Goal: Task Accomplishment & Management: Use online tool/utility

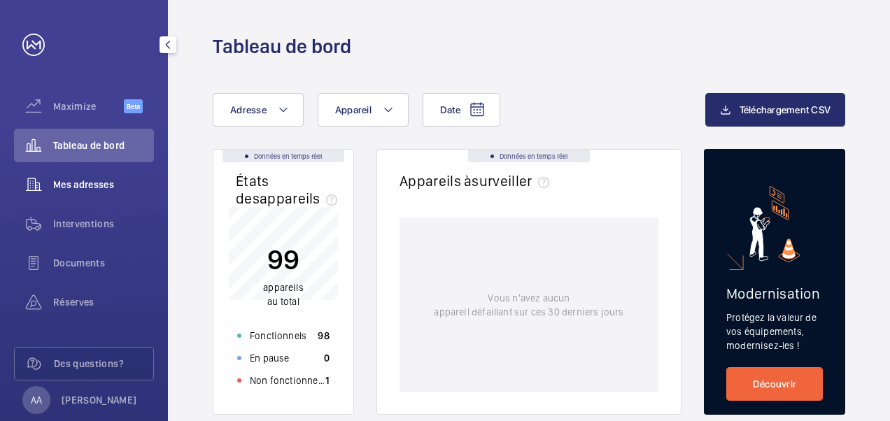
click at [99, 182] on span "Mes adresses" at bounding box center [103, 185] width 101 height 14
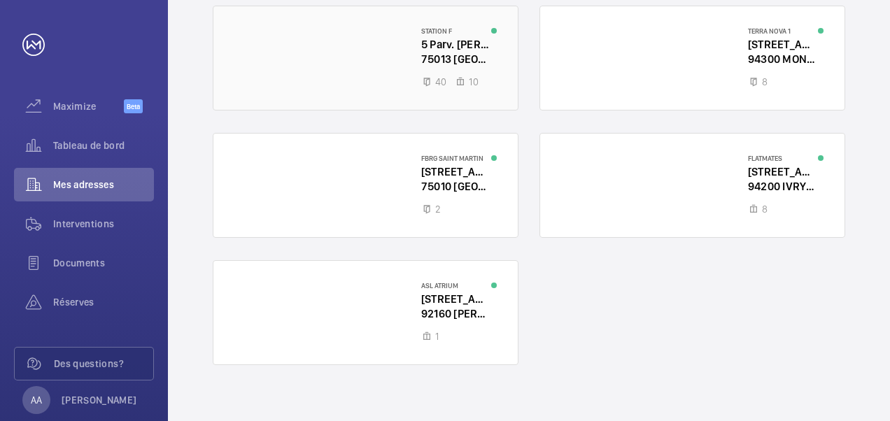
scroll to position [307, 0]
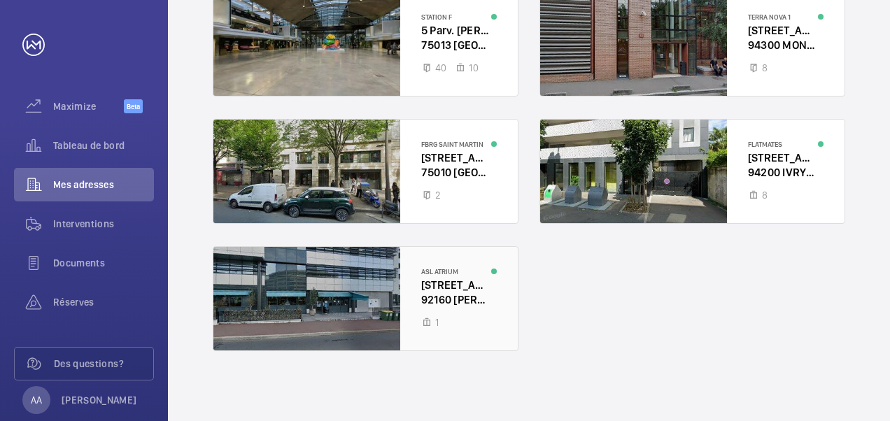
click at [440, 288] on div at bounding box center [365, 299] width 304 height 104
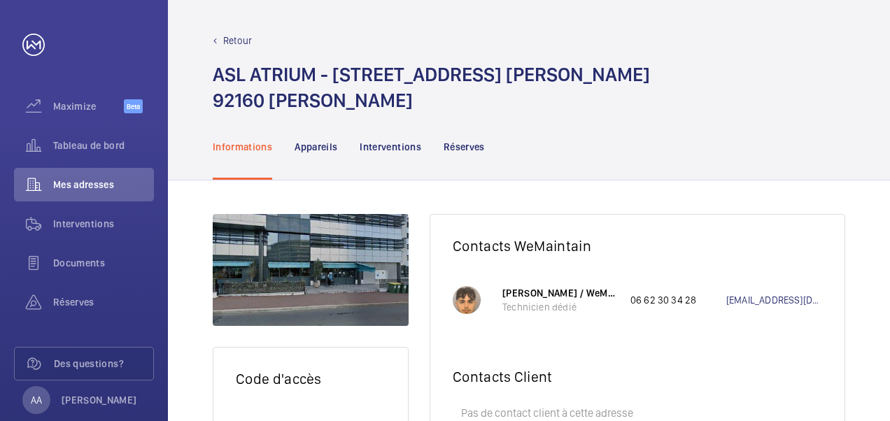
click at [243, 43] on p "Retour" at bounding box center [237, 41] width 29 height 14
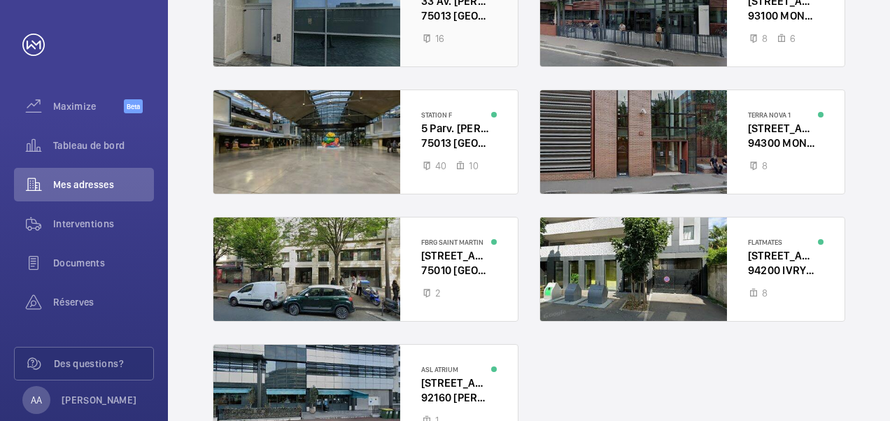
scroll to position [210, 0]
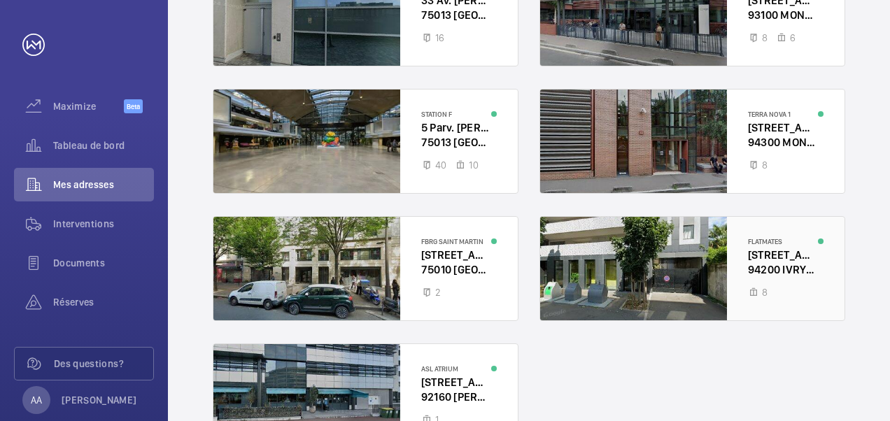
click at [636, 287] on div at bounding box center [692, 269] width 304 height 104
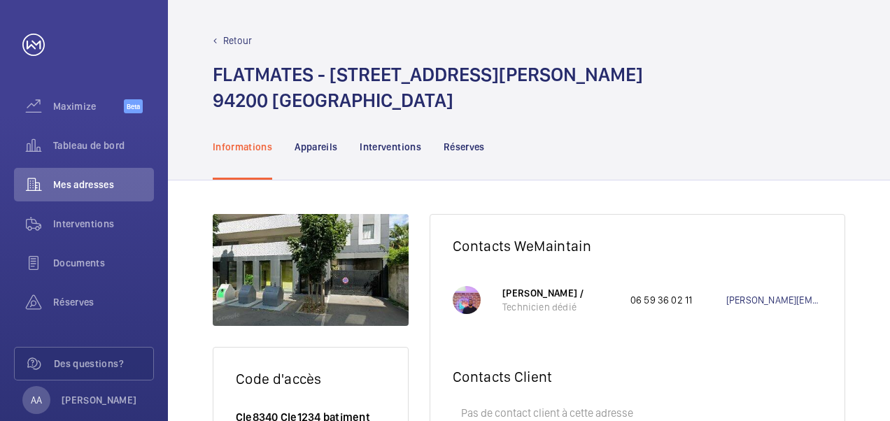
click at [224, 36] on p "Retour" at bounding box center [237, 41] width 29 height 14
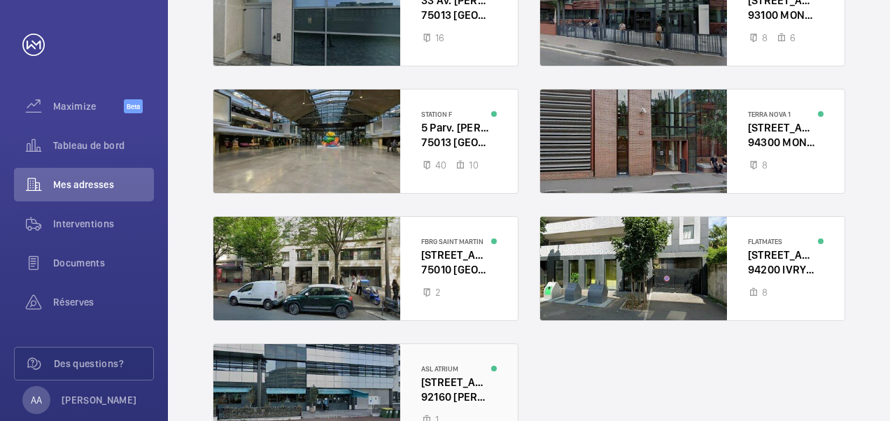
scroll to position [140, 0]
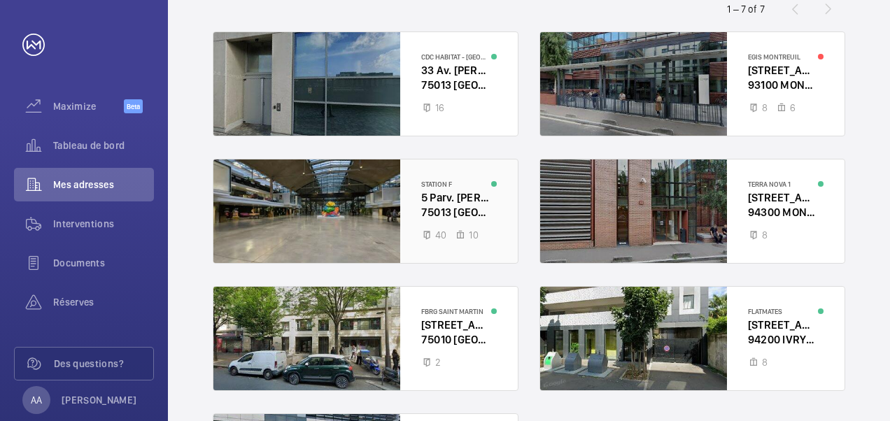
click at [427, 180] on div at bounding box center [365, 211] width 304 height 104
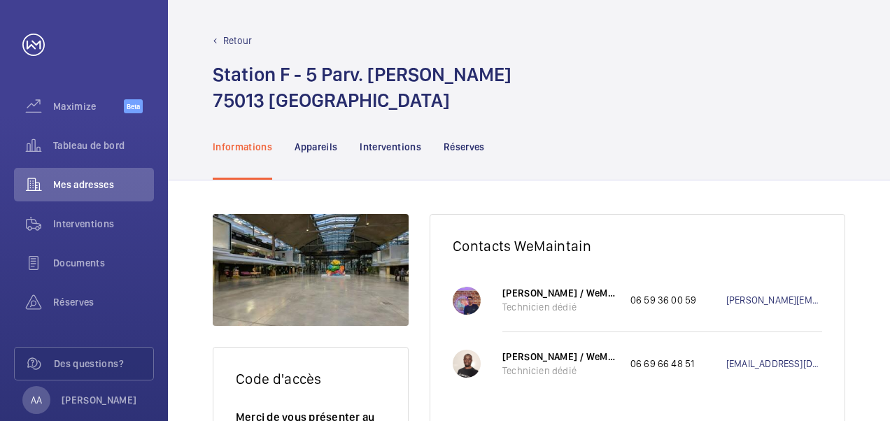
click at [228, 43] on p "Retour" at bounding box center [237, 41] width 29 height 14
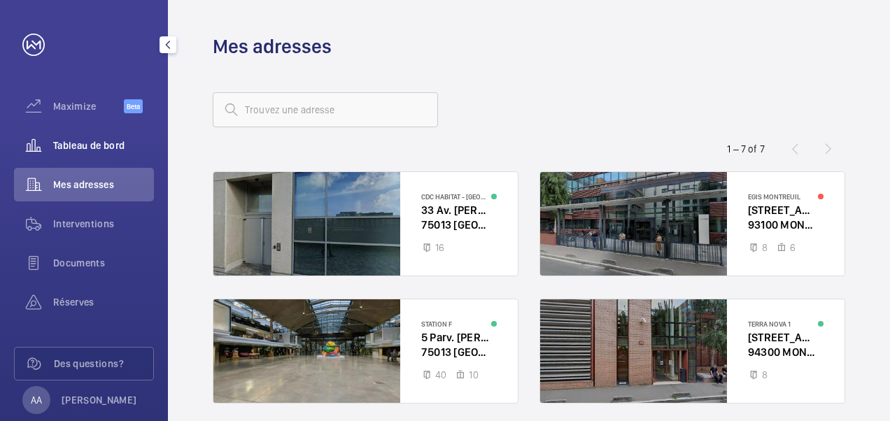
click at [101, 141] on span "Tableau de bord" at bounding box center [103, 145] width 101 height 14
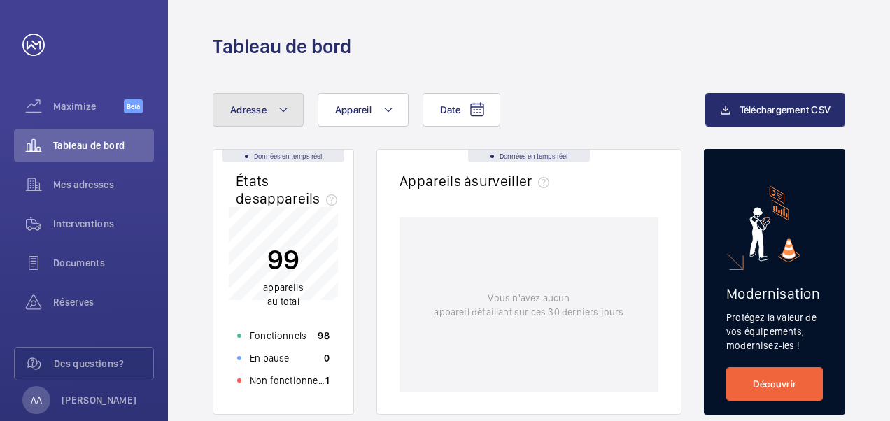
click at [255, 117] on button "Adresse" at bounding box center [258, 110] width 91 height 34
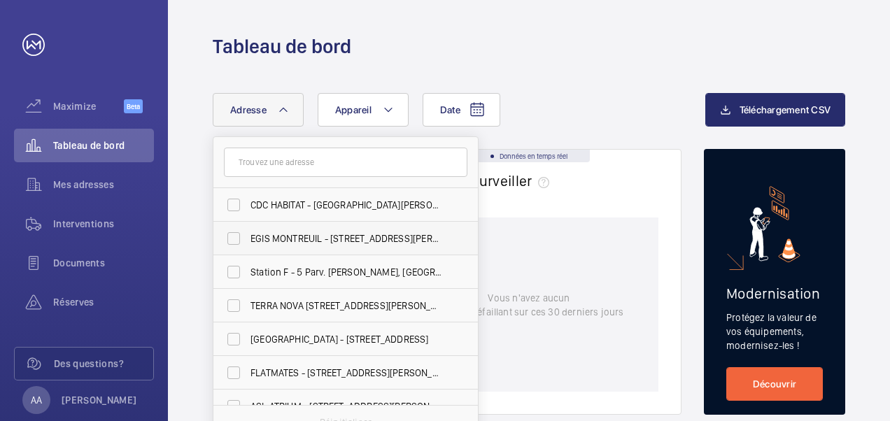
click at [232, 241] on label "EGIS MONTREUIL - [STREET_ADDRESS][PERSON_NAME]" at bounding box center [334, 239] width 243 height 34
click at [232, 241] on input "EGIS MONTREUIL - [STREET_ADDRESS][PERSON_NAME]" at bounding box center [234, 238] width 28 height 28
checkbox input "true"
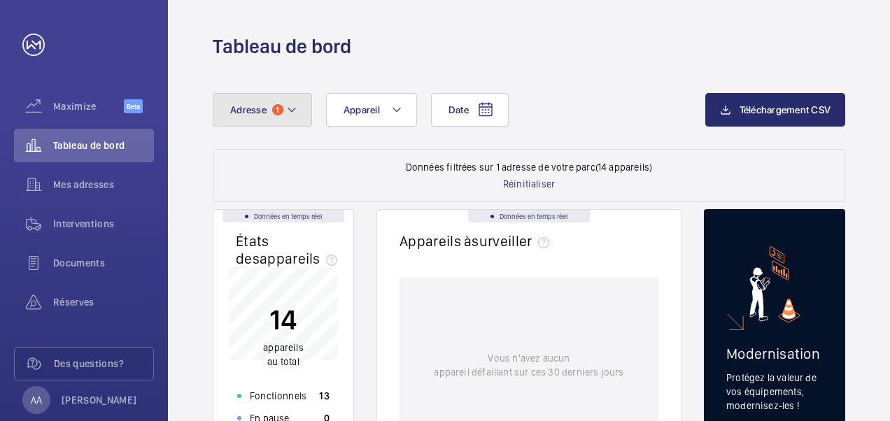
click at [252, 117] on button "Adresse 1" at bounding box center [262, 110] width 99 height 34
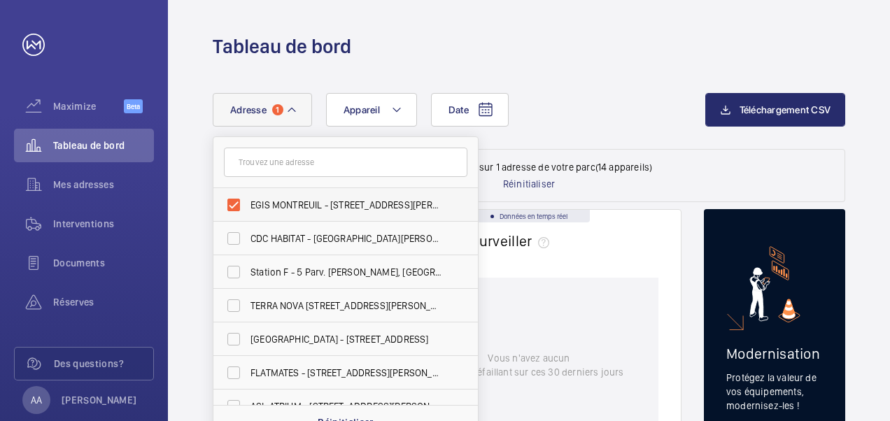
click at [236, 200] on label "EGIS MONTREUIL - [STREET_ADDRESS][PERSON_NAME]" at bounding box center [334, 205] width 243 height 34
click at [236, 200] on input "EGIS MONTREUIL - [STREET_ADDRESS][PERSON_NAME]" at bounding box center [234, 205] width 28 height 28
checkbox input "false"
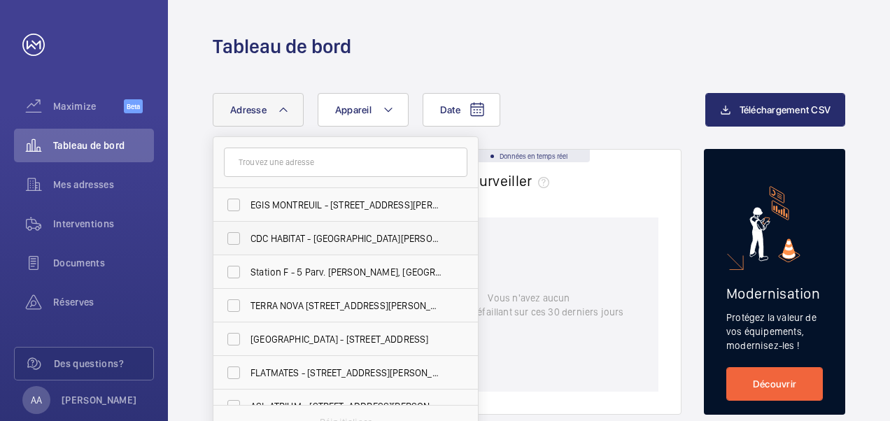
click at [232, 240] on label "CDC HABITAT - [GEOGRAPHIC_DATA][PERSON_NAME] - 33 Av. [PERSON_NAME][GEOGRAPHIC_…" at bounding box center [334, 239] width 243 height 34
click at [232, 240] on input "CDC HABITAT - [GEOGRAPHIC_DATA][PERSON_NAME] - 33 Av. [PERSON_NAME][GEOGRAPHIC_…" at bounding box center [234, 238] width 28 height 28
checkbox input "true"
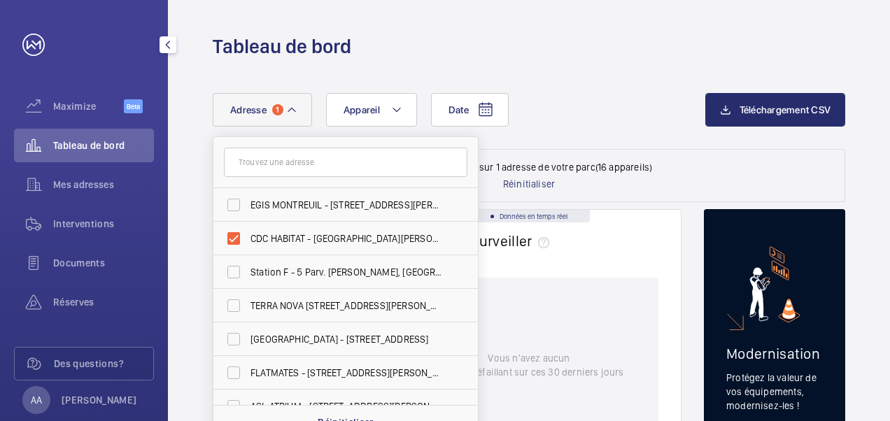
click at [162, 234] on div "Maximize Beta Tableau de bord Mes adresses Interventions Documents Réserves Des…" at bounding box center [84, 210] width 168 height 421
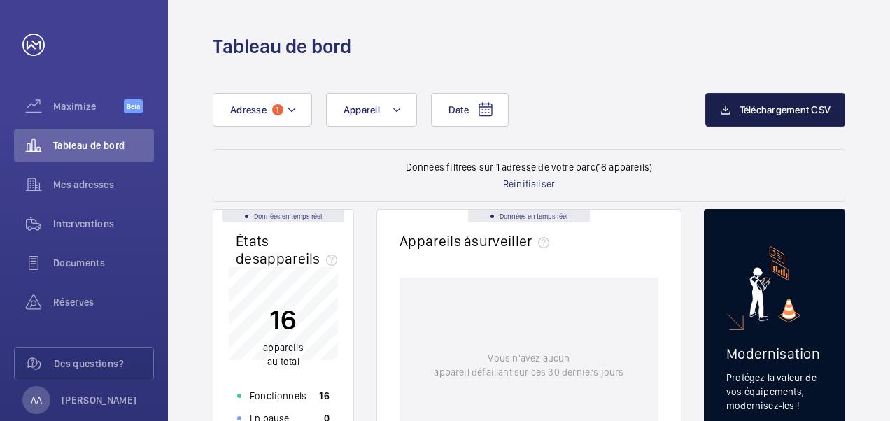
click at [757, 116] on button "Téléchargement CSV" at bounding box center [775, 110] width 141 height 34
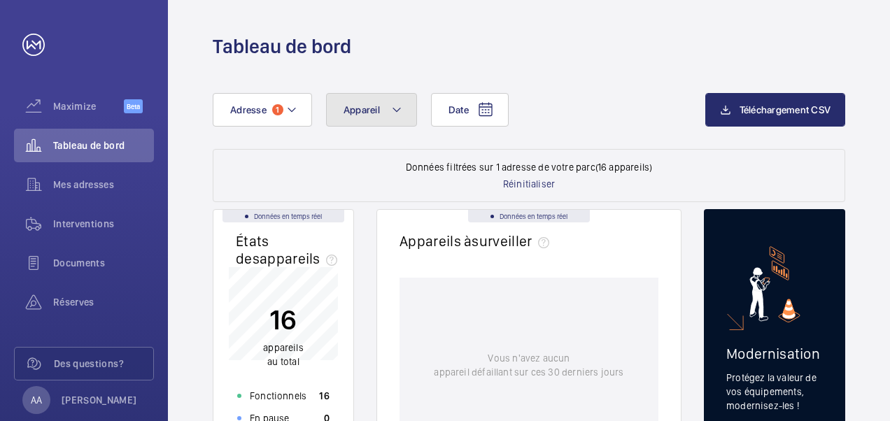
click at [364, 113] on span "Appareil" at bounding box center [361, 109] width 36 height 11
